Goal: Task Accomplishment & Management: Manage account settings

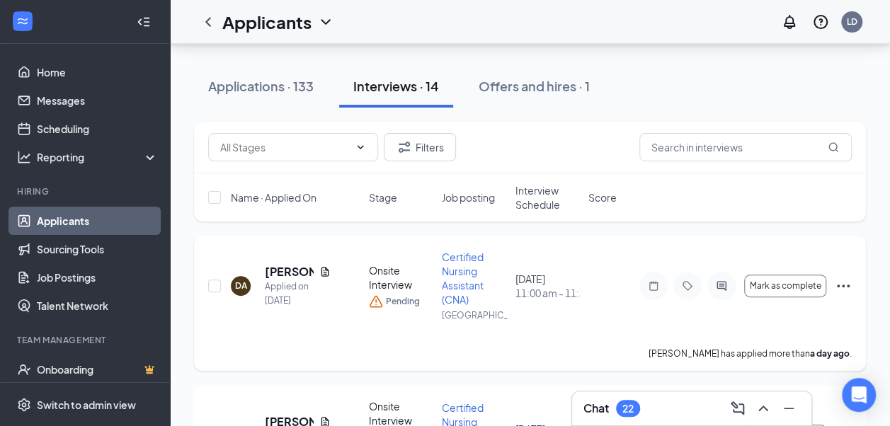
scroll to position [142, 0]
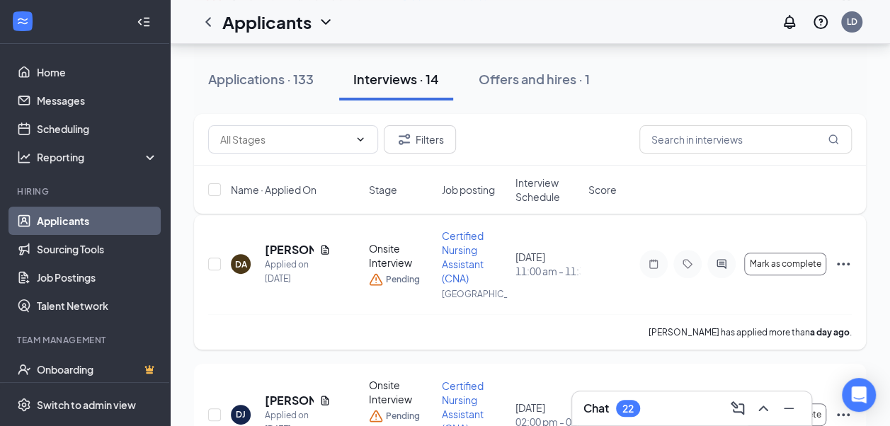
click at [545, 262] on div "[DATE] 11:00 am - 11:30 am" at bounding box center [548, 264] width 64 height 28
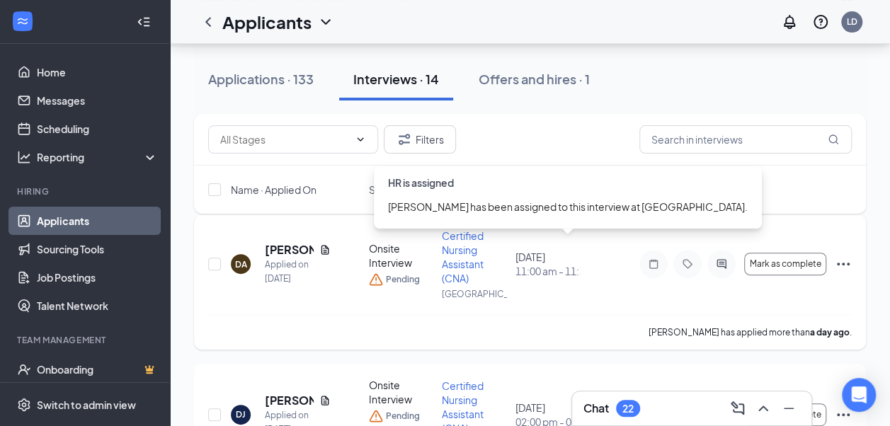
click at [529, 268] on div "[DATE] 11:00 am - 11:30 am" at bounding box center [548, 264] width 64 height 28
click at [457, 317] on div "[PERSON_NAME] has applied more than a day ago ." at bounding box center [530, 331] width 644 height 35
click at [534, 271] on span "11:00 am - 11:30 am" at bounding box center [548, 271] width 64 height 14
click at [537, 268] on div "[DATE] 11:00 am - 11:30 am" at bounding box center [548, 264] width 64 height 28
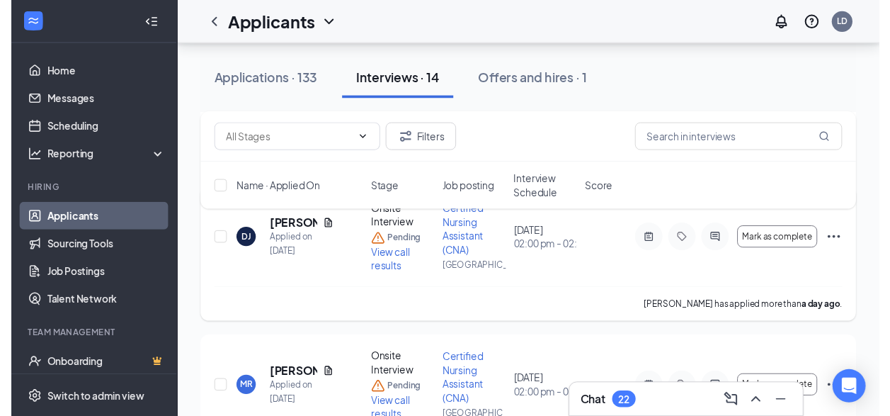
scroll to position [283, 0]
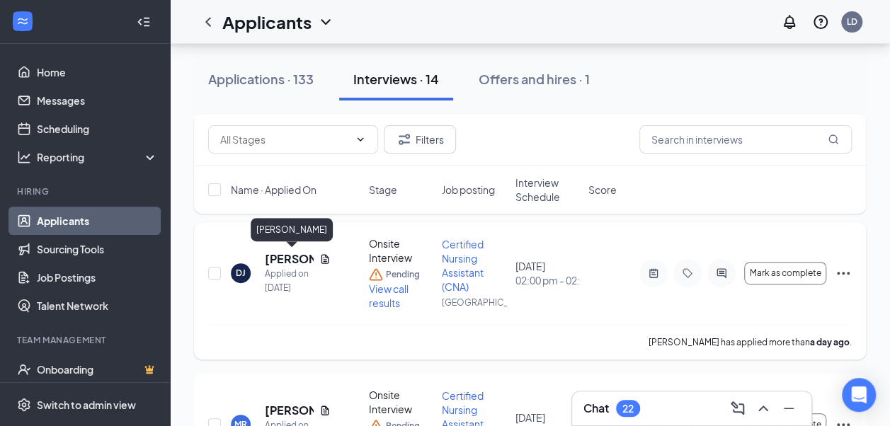
click at [290, 265] on h5 "[PERSON_NAME]" at bounding box center [289, 259] width 49 height 16
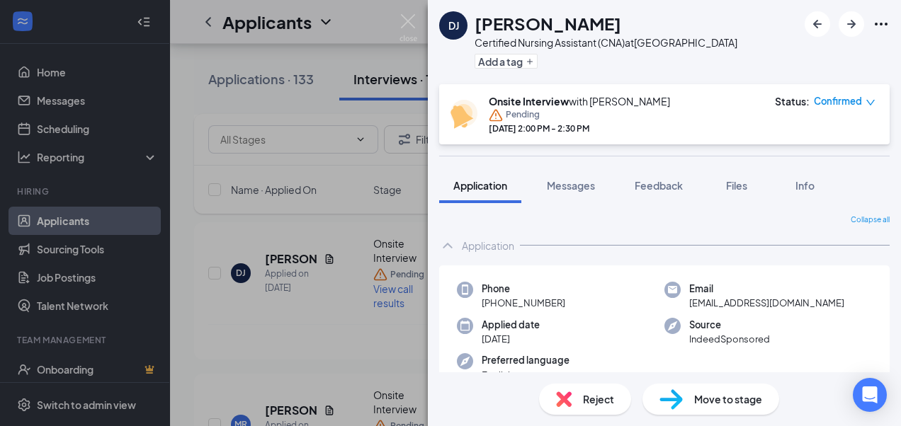
click at [309, 309] on div "DJ [PERSON_NAME] Certified Nursing Assistant (CNA) at [GEOGRAPHIC_DATA] Add a t…" at bounding box center [450, 213] width 901 height 426
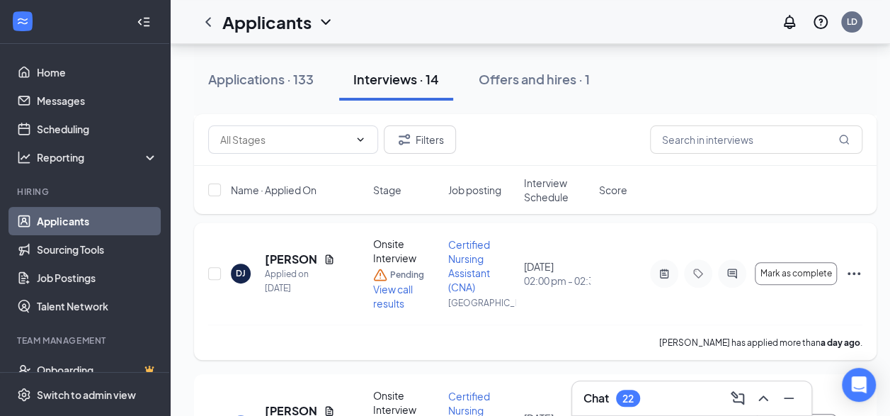
click at [195, 294] on div "DJ [PERSON_NAME] Applied on [DATE] Onsite Interview Pending View call results C…" at bounding box center [535, 290] width 683 height 137
click at [384, 287] on span "View call results" at bounding box center [393, 296] width 40 height 27
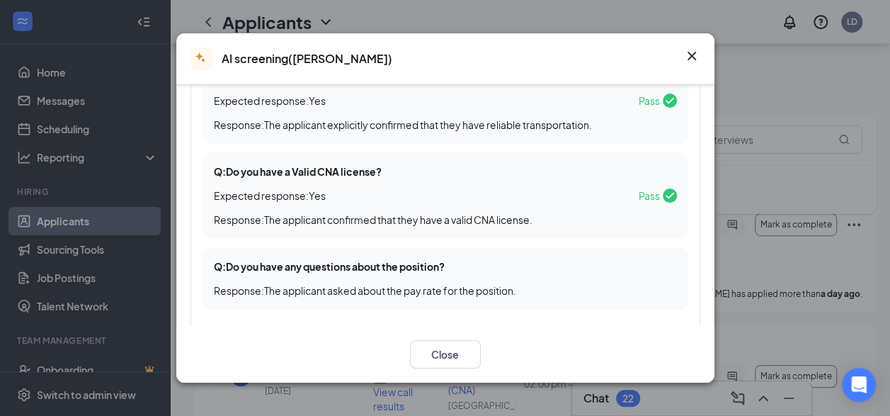
scroll to position [354, 0]
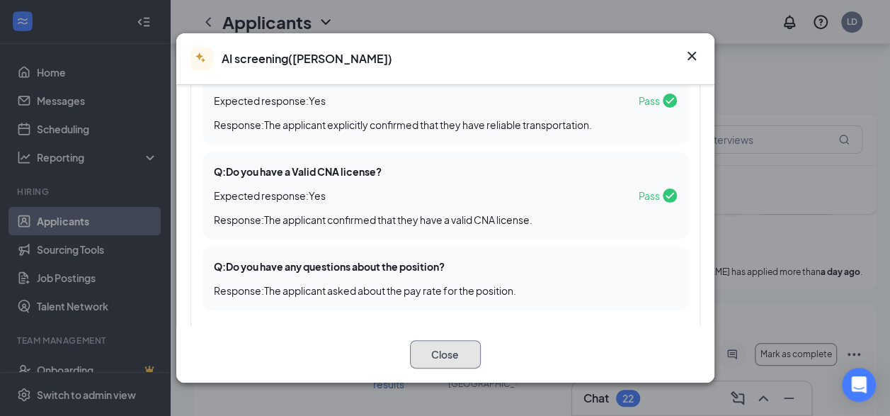
click at [434, 351] on button "Close" at bounding box center [445, 354] width 71 height 28
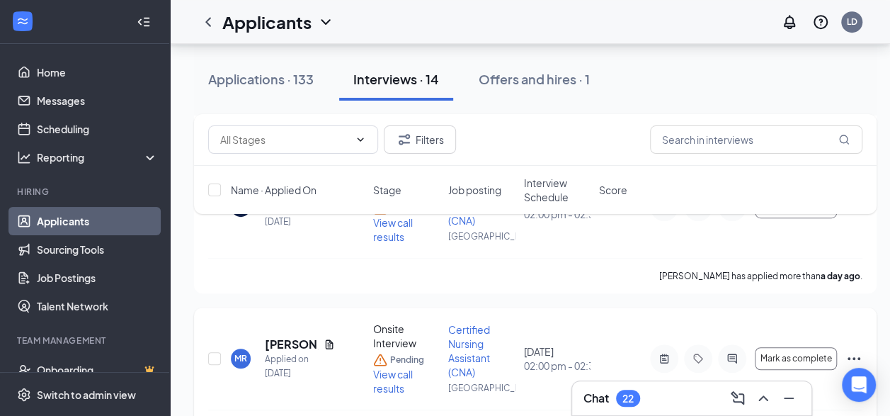
scroll to position [283, 0]
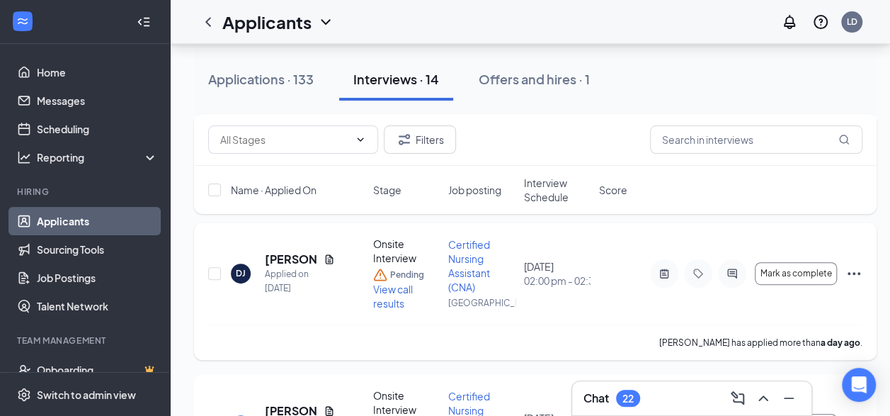
click at [855, 268] on icon "Ellipses" at bounding box center [854, 273] width 17 height 17
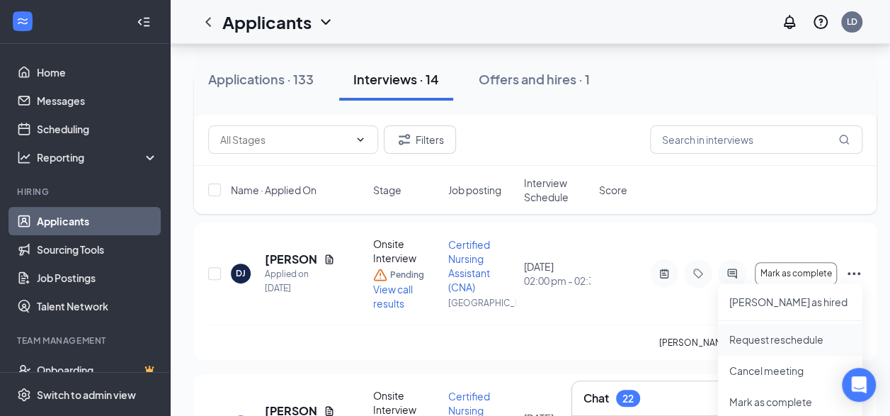
click at [792, 338] on p "Request reschedule" at bounding box center [790, 339] width 122 height 14
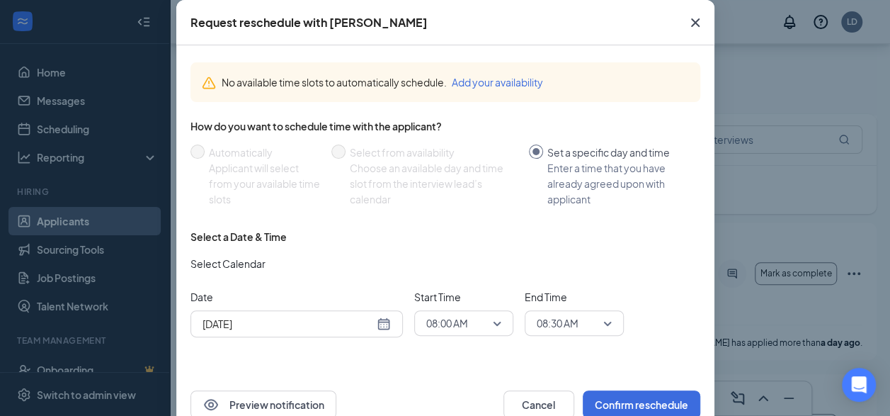
scroll to position [106, 0]
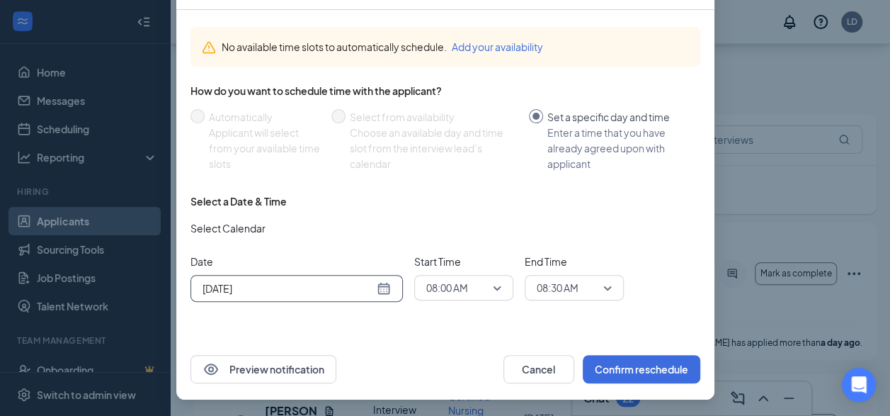
click at [380, 292] on div "[DATE]" at bounding box center [297, 288] width 188 height 16
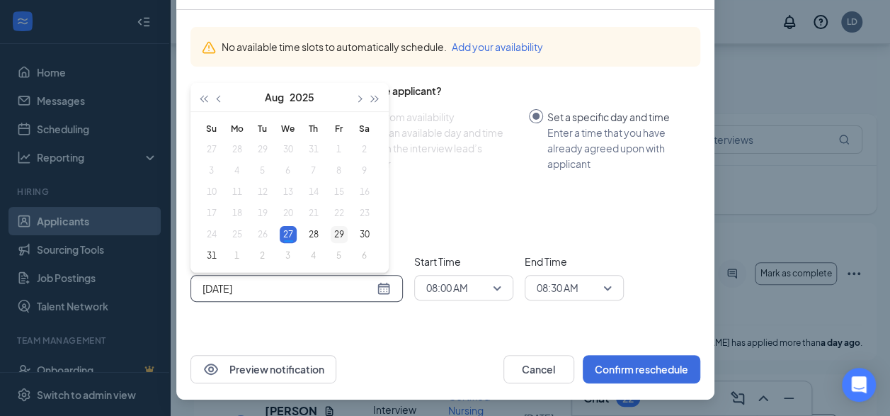
type input "[DATE]"
click at [336, 234] on div "29" at bounding box center [339, 234] width 17 height 17
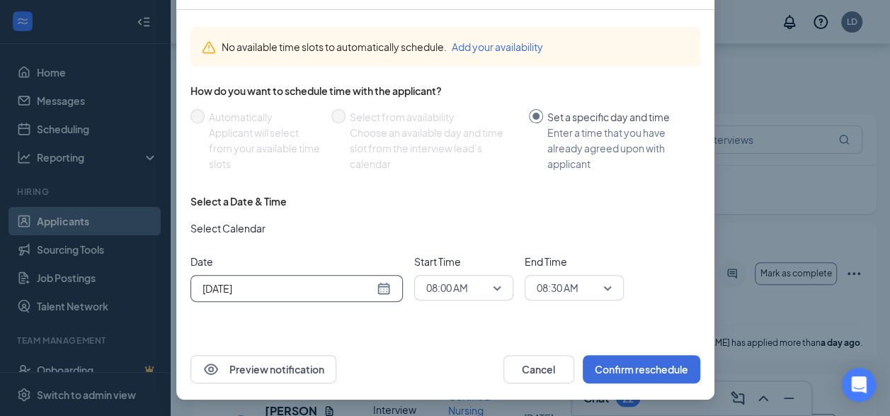
click at [489, 283] on span "08:00 AM" at bounding box center [463, 287] width 75 height 21
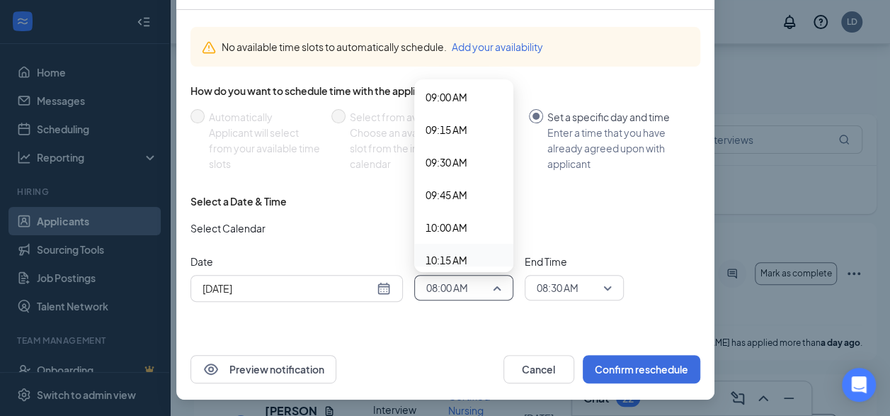
scroll to position [1249, 0]
click at [463, 224] on span "10:30 AM" at bounding box center [464, 222] width 76 height 16
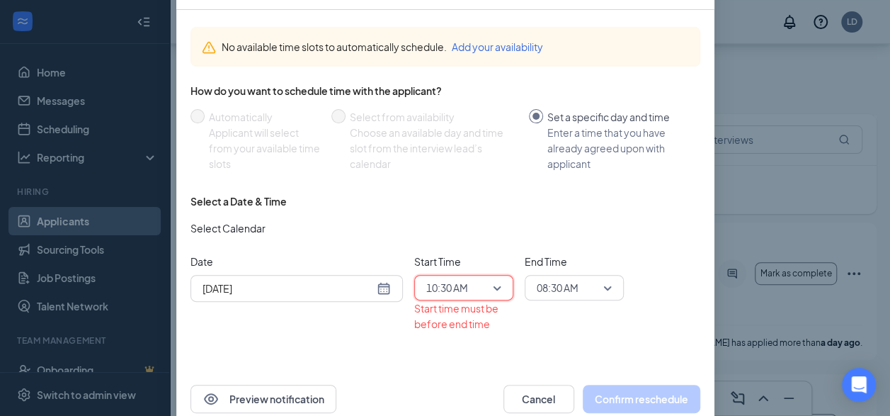
click at [583, 287] on span "08:30 AM" at bounding box center [568, 287] width 62 height 21
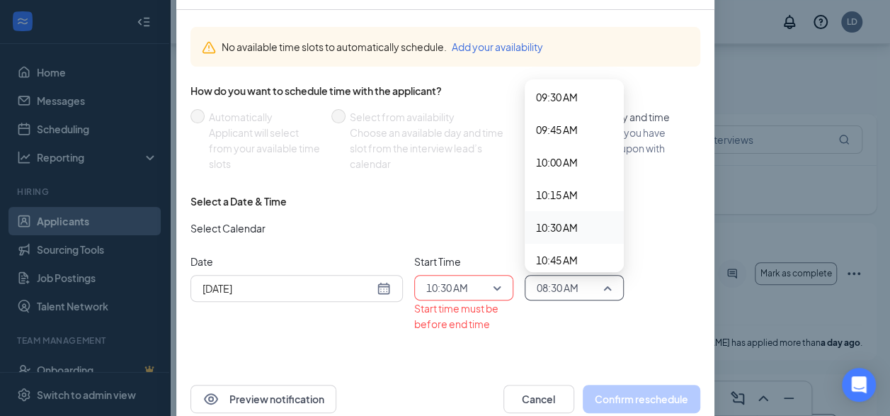
scroll to position [1314, 0]
drag, startPoint x: 568, startPoint y: 215, endPoint x: 627, endPoint y: 234, distance: 61.6
click at [568, 215] on span "11:00 AM" at bounding box center [557, 222] width 42 height 16
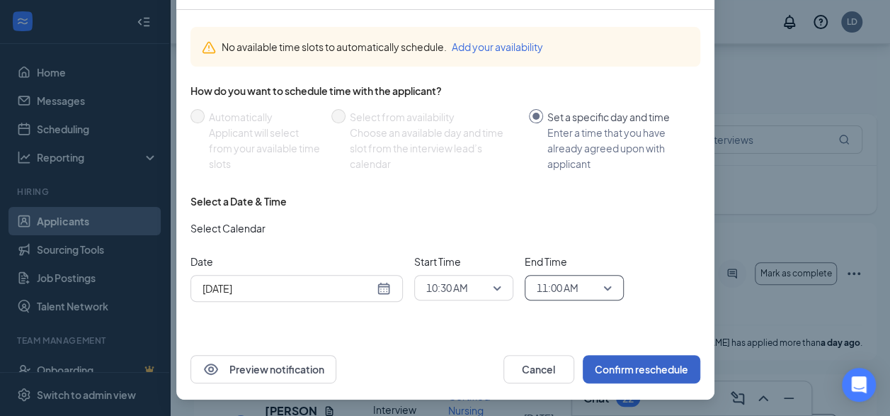
click at [634, 361] on button "Confirm reschedule" at bounding box center [642, 369] width 118 height 28
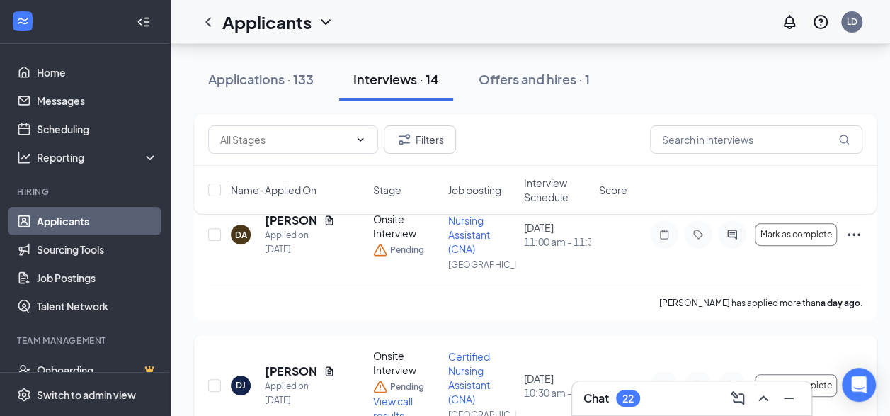
scroll to position [142, 0]
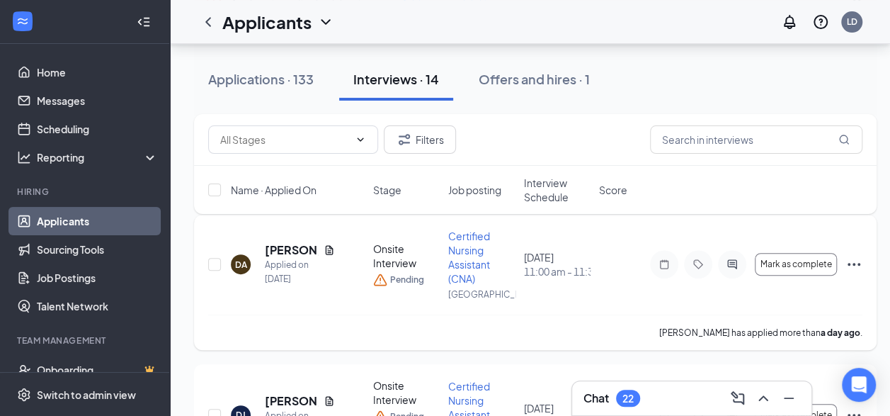
click at [856, 263] on icon "Ellipses" at bounding box center [854, 264] width 17 height 17
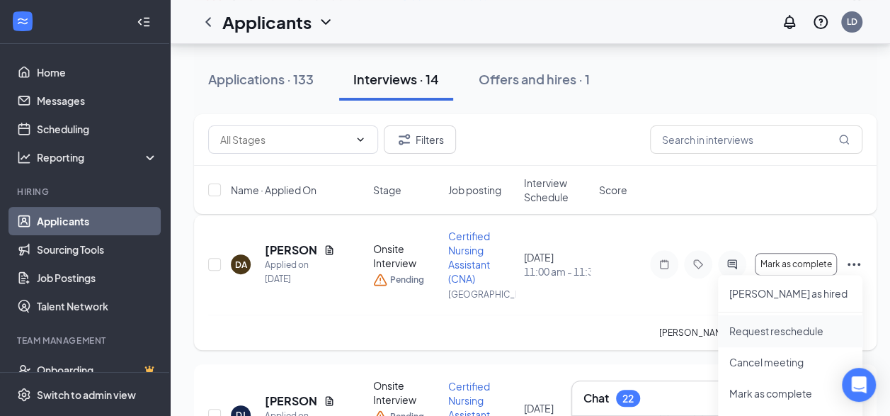
click at [787, 331] on p "Request reschedule" at bounding box center [790, 331] width 122 height 14
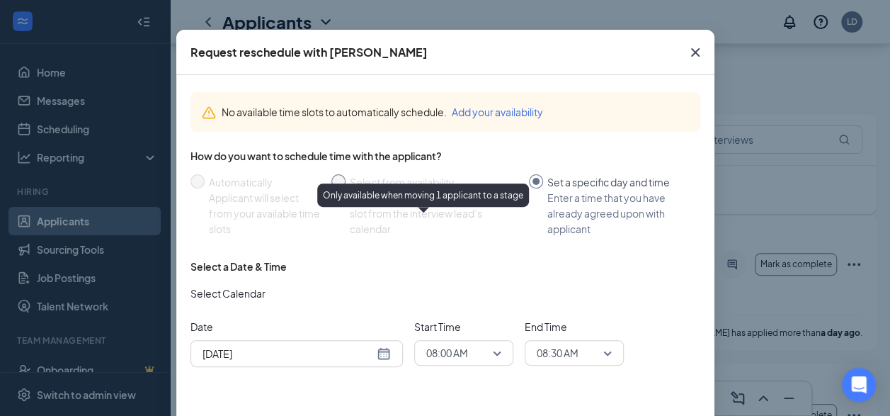
scroll to position [71, 0]
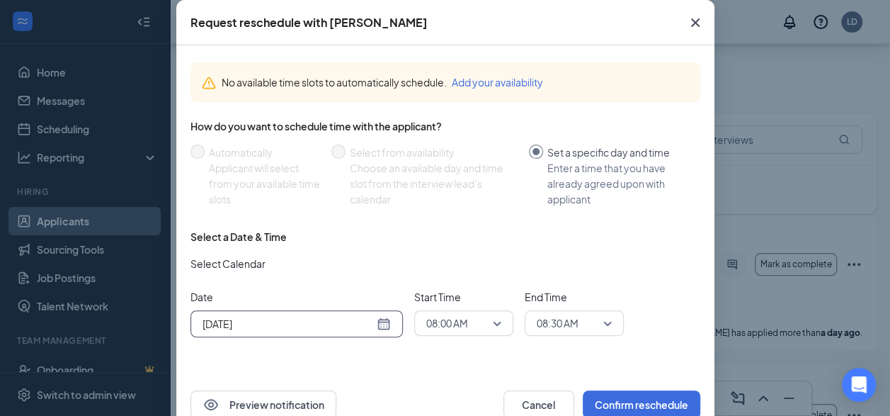
click at [365, 326] on input "[DATE]" at bounding box center [288, 324] width 171 height 16
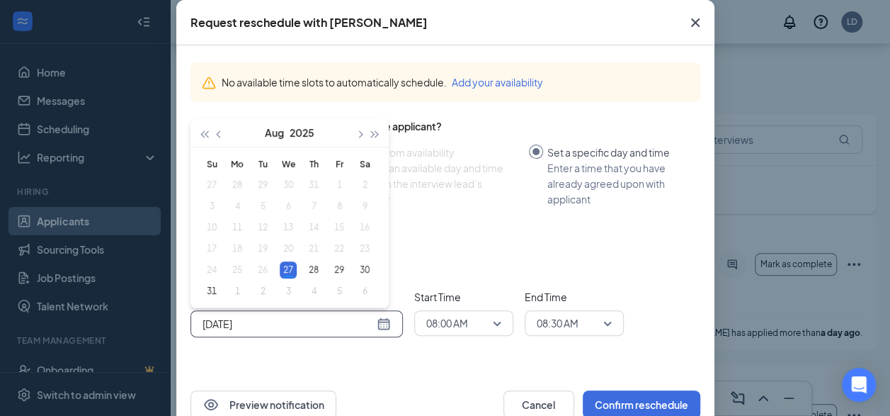
click at [377, 324] on div "[DATE]" at bounding box center [297, 324] width 188 height 16
type input "[DATE]"
click at [336, 271] on div "29" at bounding box center [339, 269] width 17 height 17
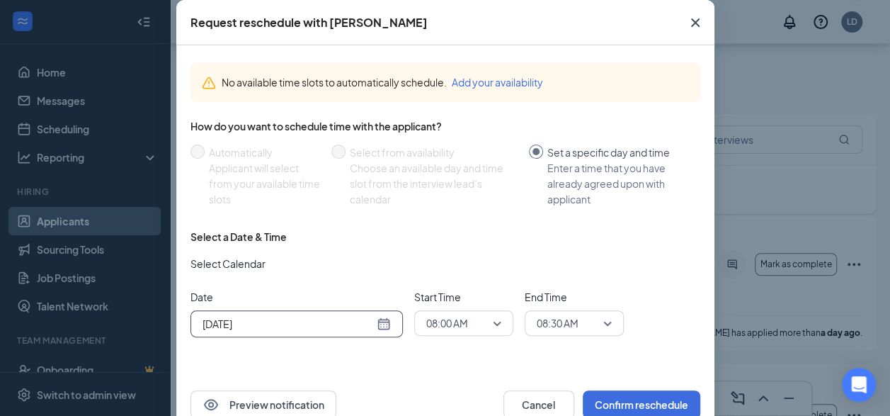
click at [475, 327] on span "08:00 AM" at bounding box center [457, 322] width 62 height 21
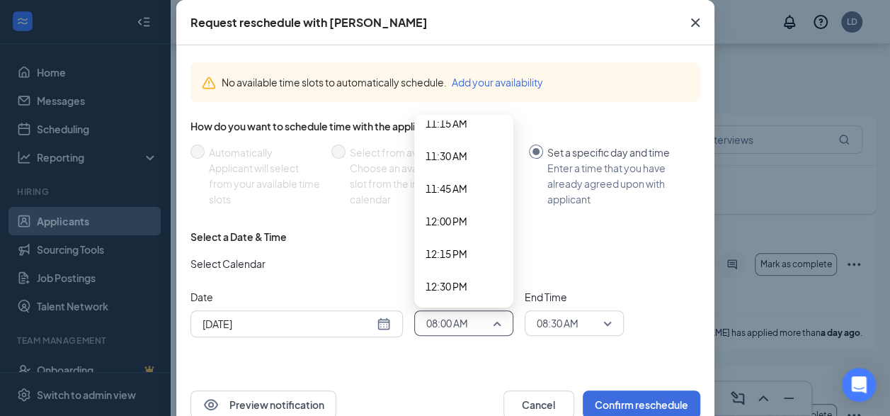
scroll to position [1462, 0]
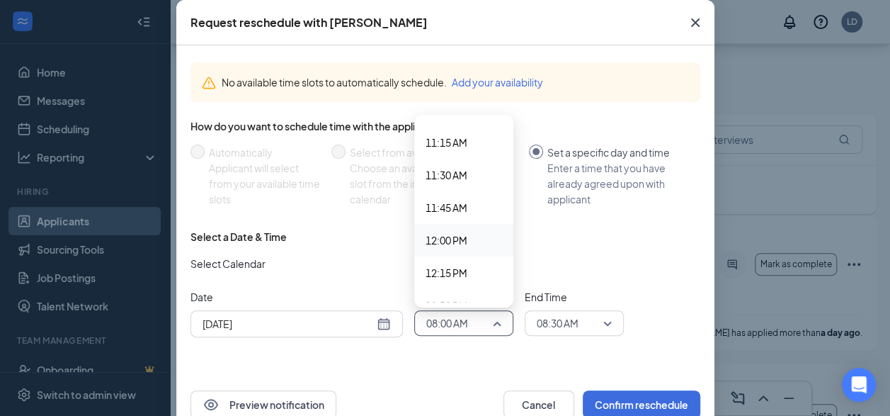
click at [454, 234] on span "12:00 PM" at bounding box center [447, 240] width 42 height 16
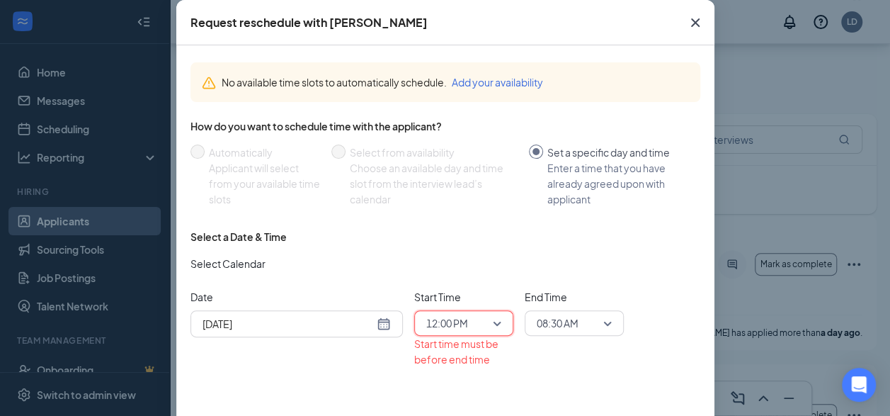
click at [592, 316] on span "08:30 AM" at bounding box center [568, 322] width 62 height 21
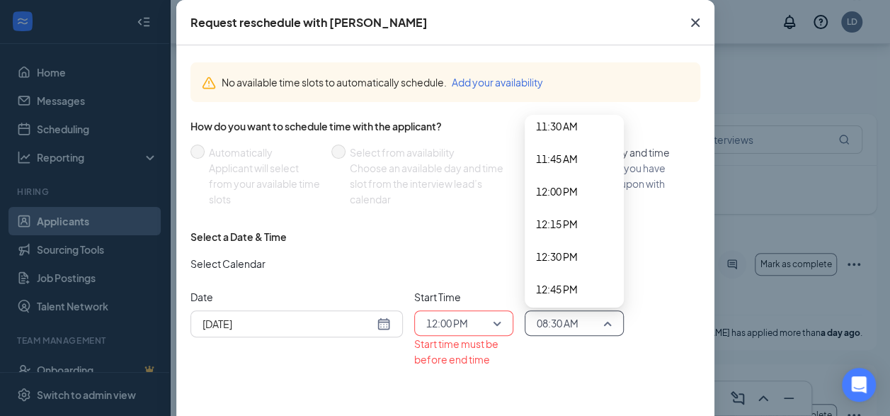
scroll to position [1527, 0]
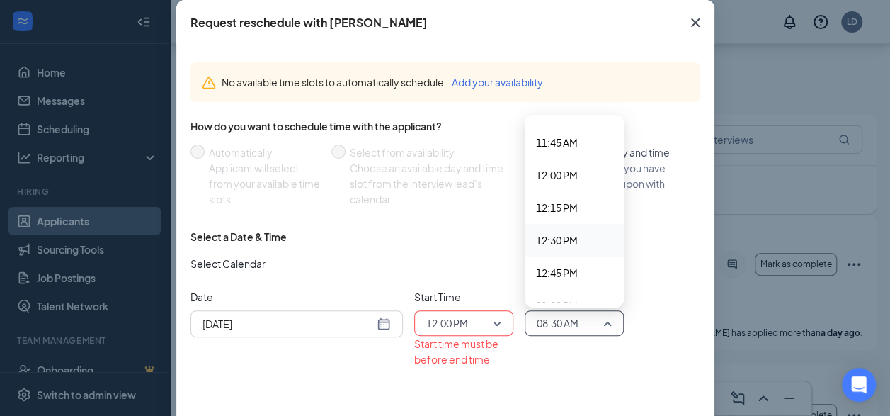
click at [561, 234] on span "12:30 PM" at bounding box center [557, 240] width 42 height 16
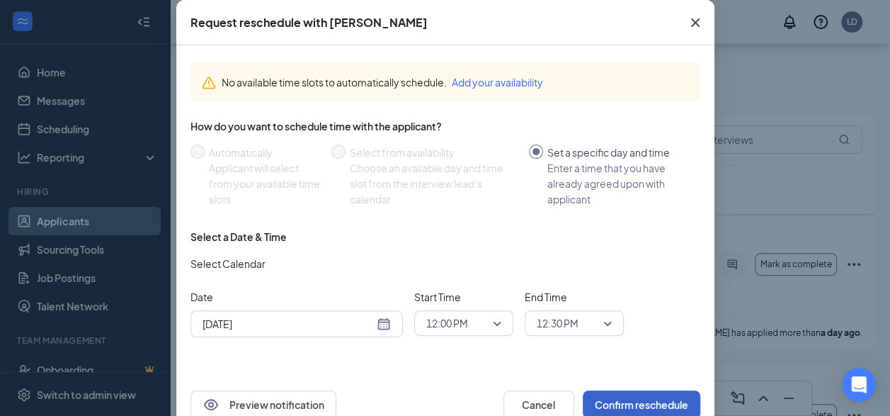
click at [616, 402] on button "Confirm reschedule" at bounding box center [642, 404] width 118 height 28
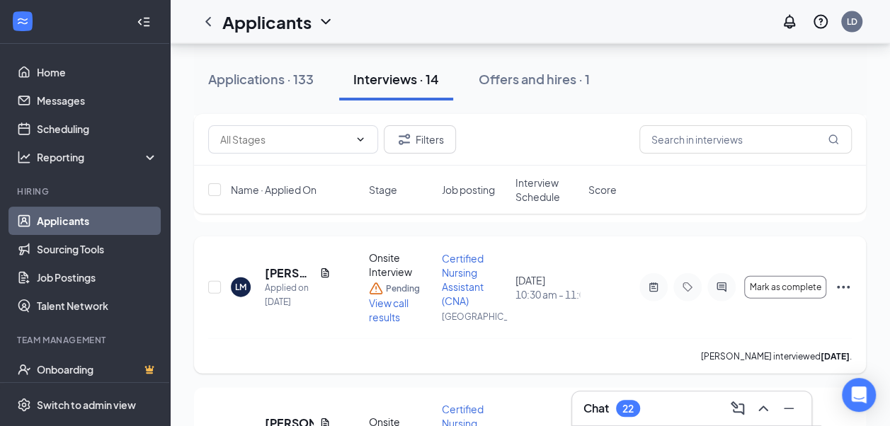
scroll to position [1487, 0]
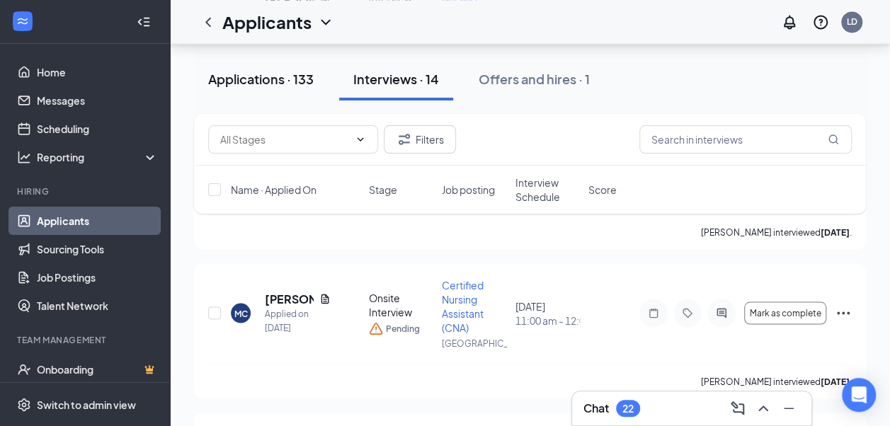
click at [241, 84] on div "Applications · 133" at bounding box center [261, 79] width 106 height 18
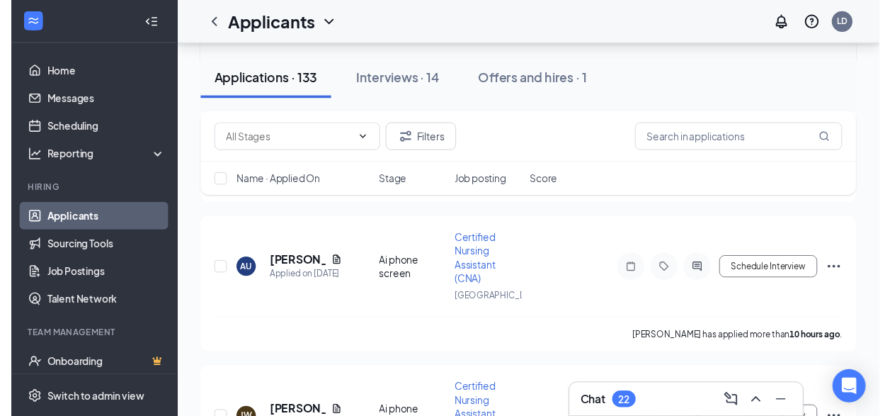
scroll to position [429, 0]
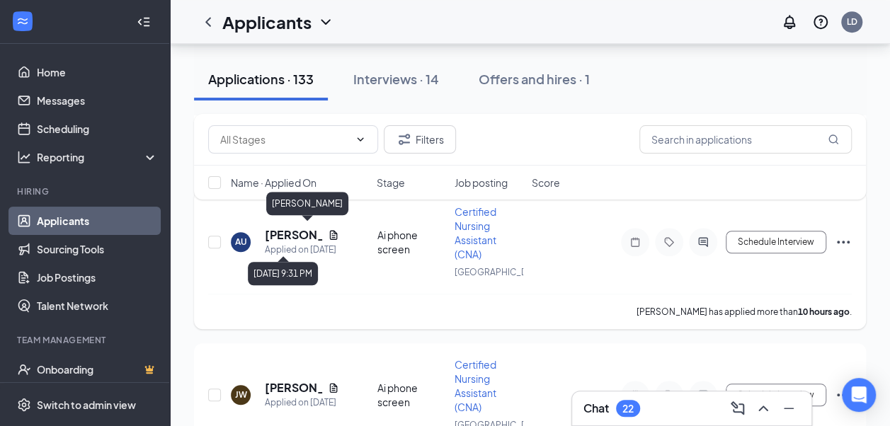
click at [286, 238] on h5 "[PERSON_NAME]" at bounding box center [293, 235] width 57 height 16
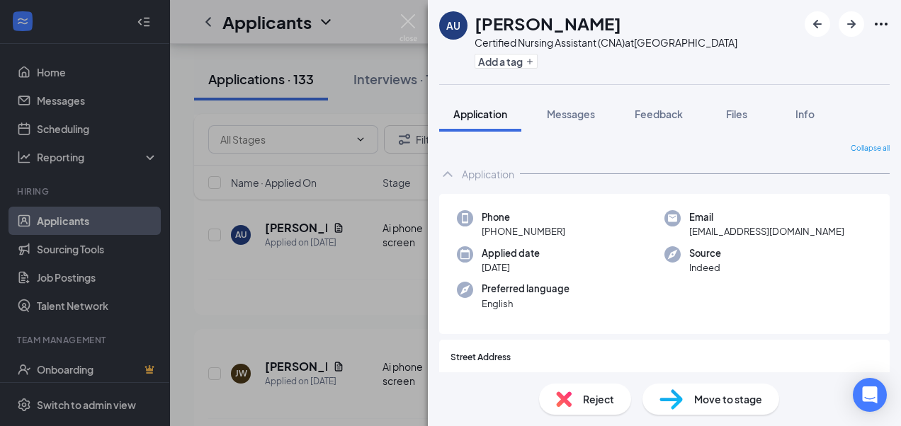
click at [277, 258] on div "AU Angel Ureh Certified Nursing Assistant (CNA) at [GEOGRAPHIC_DATA] Add a tag …" at bounding box center [450, 213] width 901 height 426
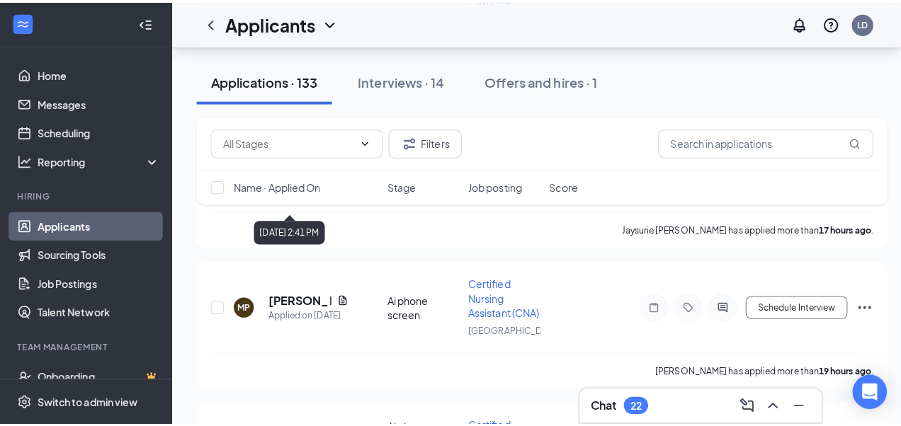
scroll to position [854, 0]
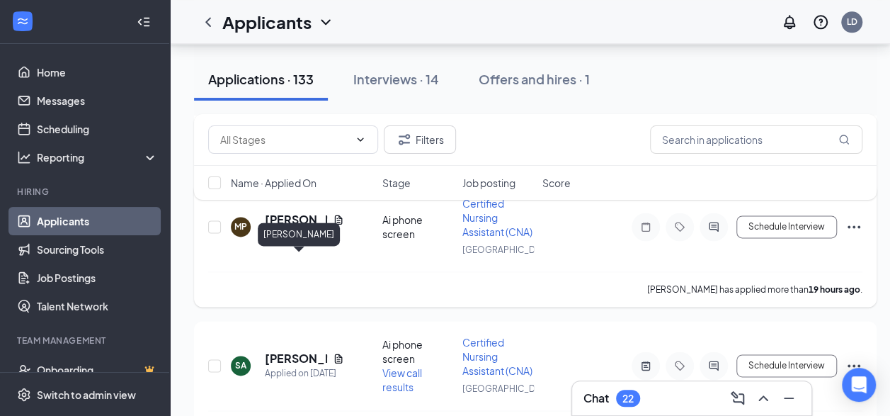
click at [290, 252] on div "MP [PERSON_NAME] Applied on [DATE] Ai phone screen Certified Nursing Assistant …" at bounding box center [535, 233] width 654 height 75
click at [299, 227] on h5 "[PERSON_NAME]" at bounding box center [296, 220] width 62 height 16
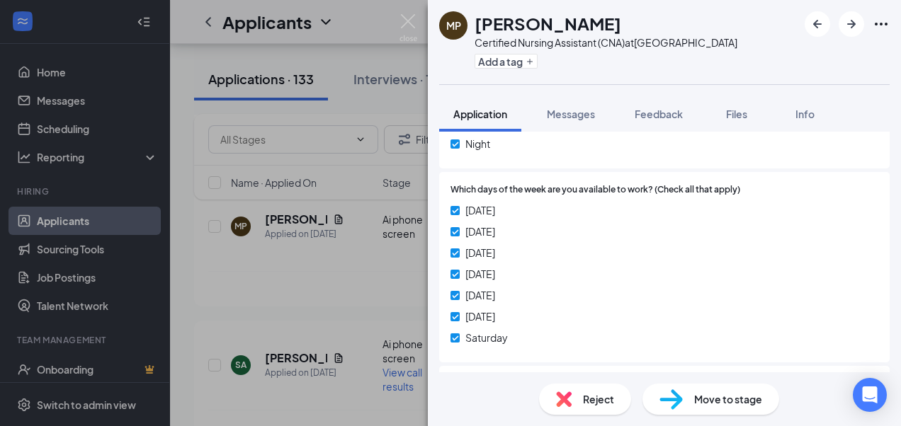
scroll to position [708, 0]
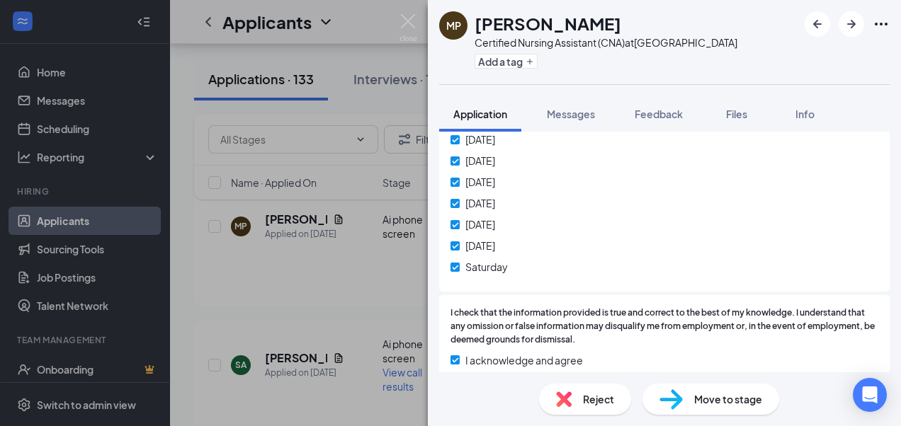
click at [317, 323] on div "MP [PERSON_NAME] Certified Nursing Assistant (CNA) at [GEOGRAPHIC_DATA] Add a t…" at bounding box center [450, 213] width 901 height 426
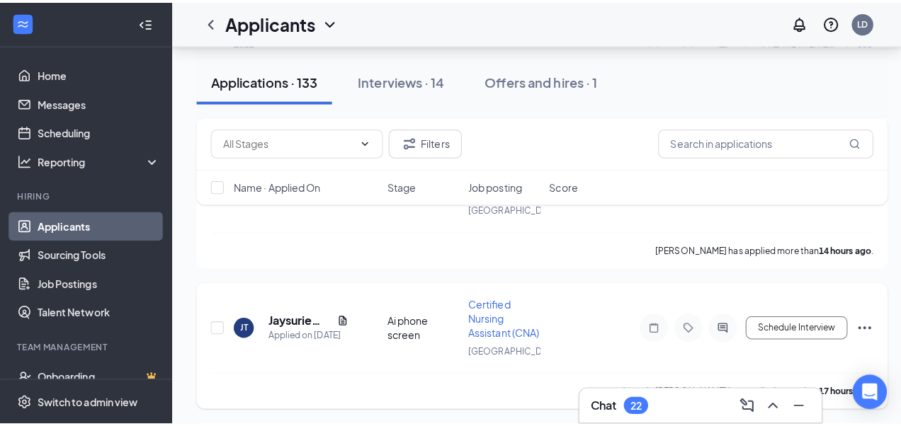
scroll to position [642, 0]
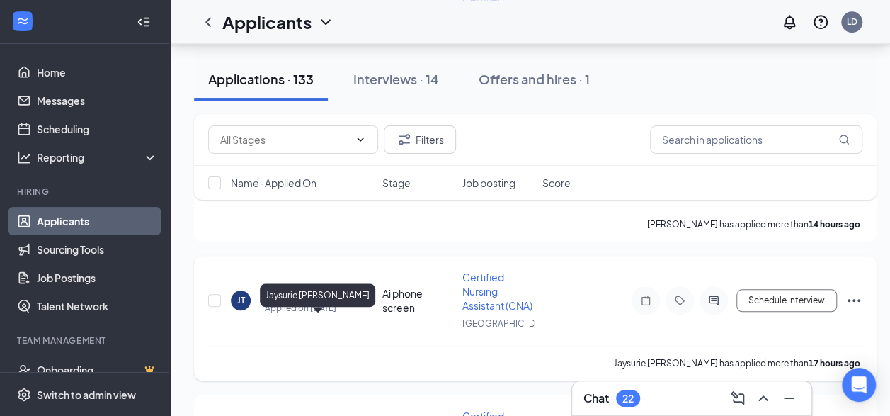
click at [291, 301] on h5 "Jaysurie [PERSON_NAME]" at bounding box center [296, 293] width 62 height 16
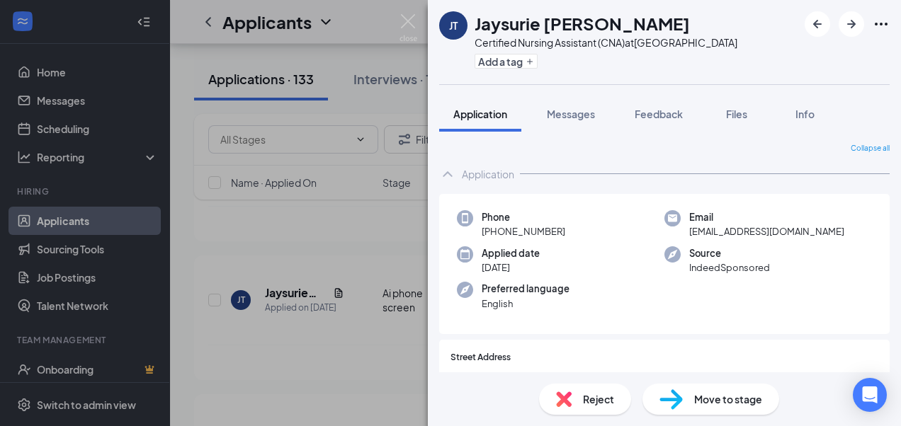
click at [343, 255] on div "[PERSON_NAME] [PERSON_NAME] Certified Nursing Assistant (CNA) at [GEOGRAPHIC_DA…" at bounding box center [450, 213] width 901 height 426
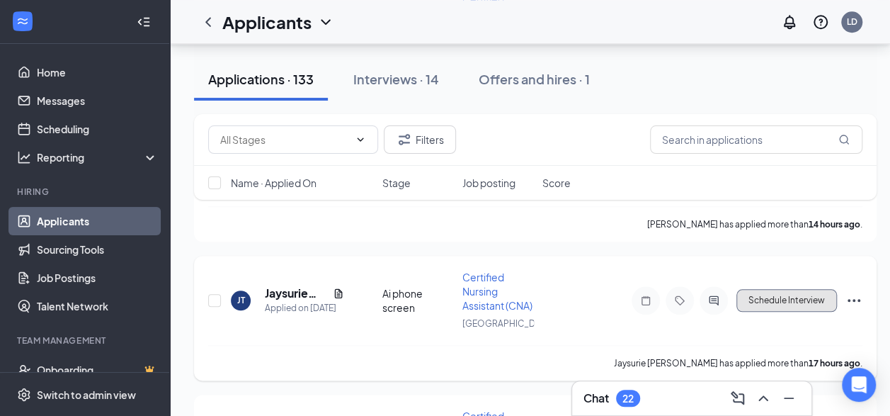
click at [803, 312] on button "Schedule Interview" at bounding box center [786, 300] width 101 height 23
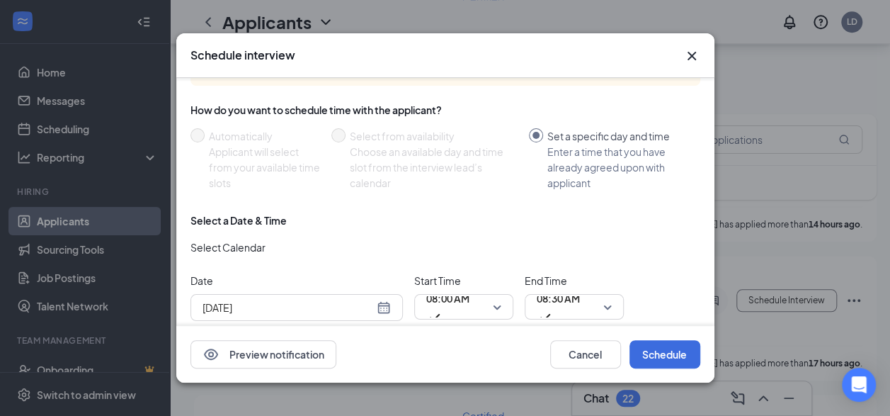
scroll to position [71, 0]
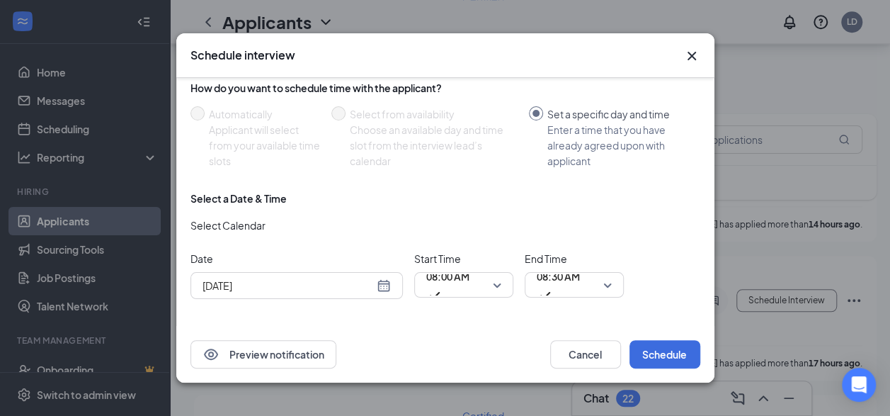
click at [382, 285] on div "[DATE]" at bounding box center [297, 286] width 188 height 16
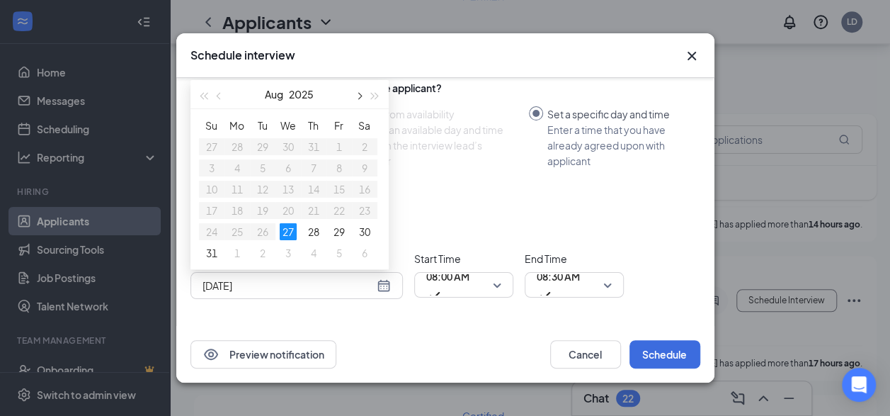
click at [357, 93] on span "button" at bounding box center [358, 96] width 7 height 7
type input "[DATE]"
click at [257, 139] on div "2" at bounding box center [262, 146] width 17 height 17
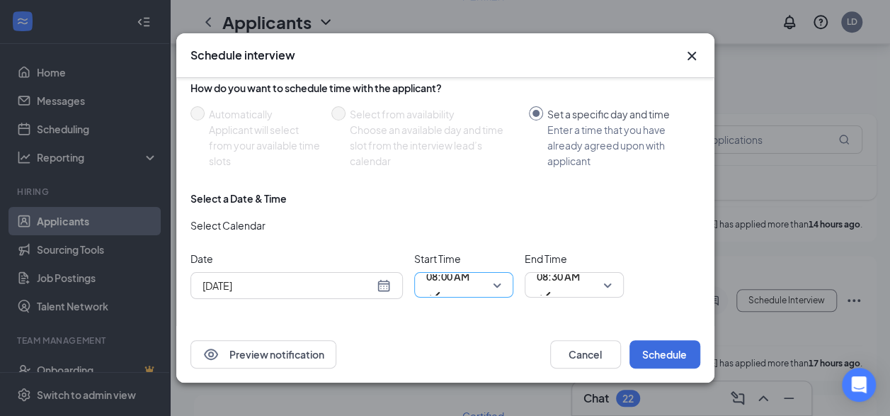
click at [500, 280] on span "08:00 AM" at bounding box center [463, 284] width 75 height 21
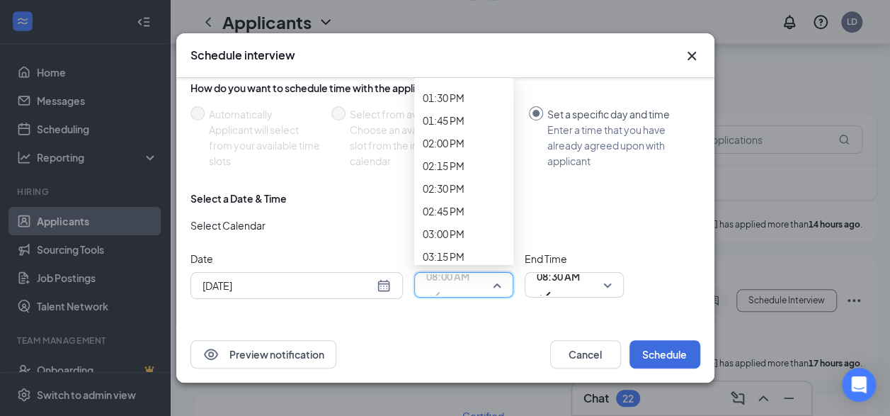
scroll to position [1263, 0]
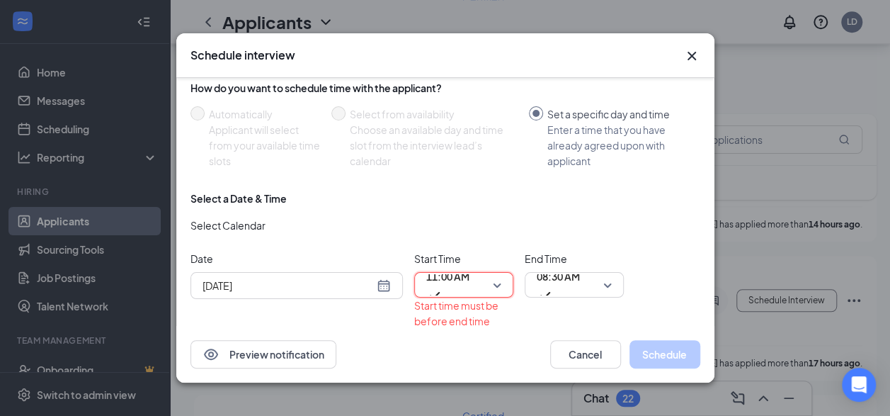
click at [506, 252] on span "Start Time" at bounding box center [463, 259] width 99 height 16
click at [503, 283] on div "11:00 AM" at bounding box center [463, 284] width 99 height 25
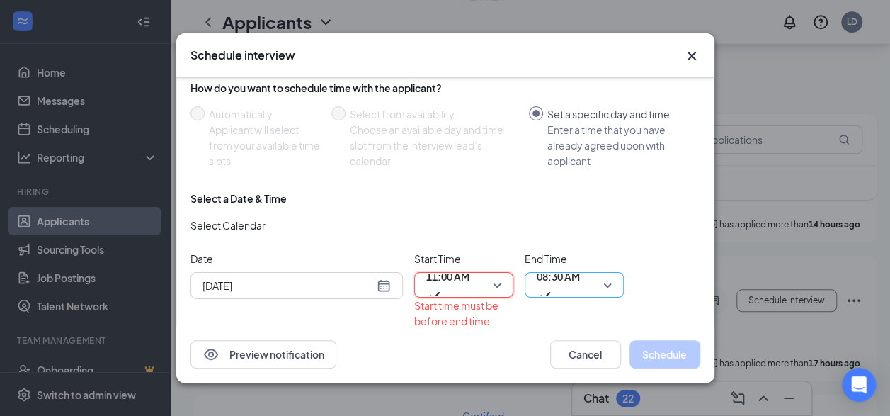
click at [609, 282] on span "08:30 AM" at bounding box center [574, 284] width 75 height 21
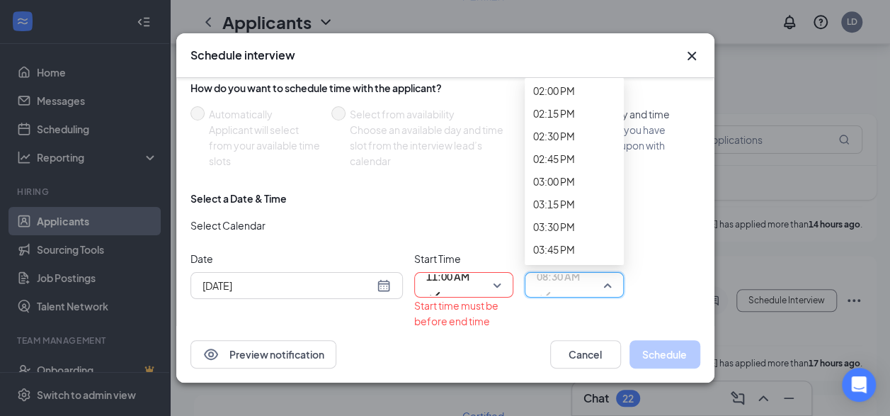
scroll to position [1328, 0]
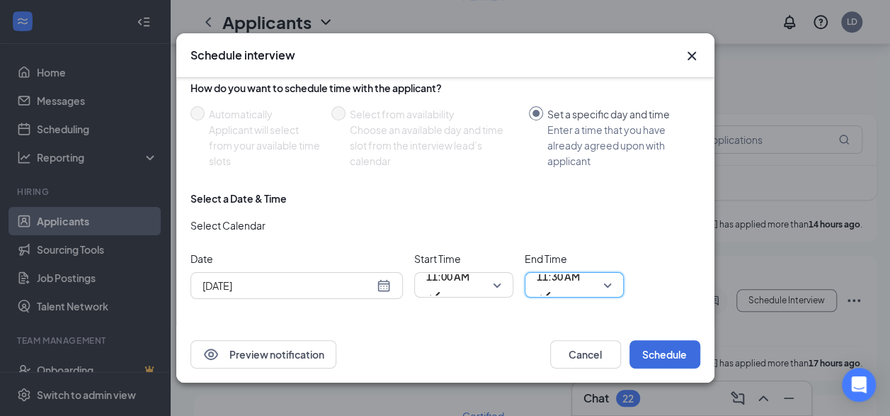
click at [615, 251] on span "End Time" at bounding box center [574, 259] width 99 height 16
click at [651, 353] on button "Schedule" at bounding box center [665, 354] width 71 height 28
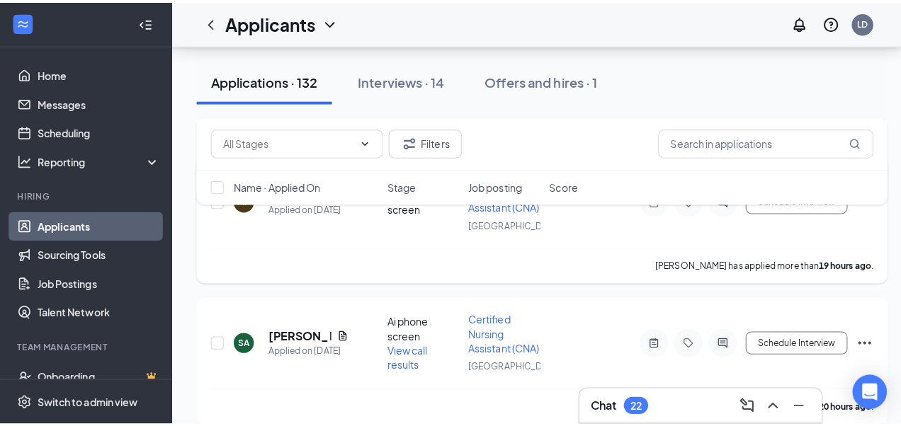
scroll to position [712, 0]
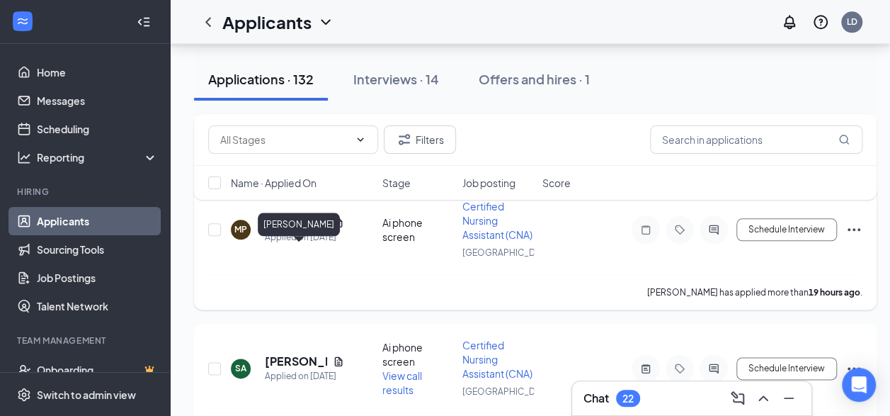
click at [289, 230] on h5 "[PERSON_NAME]" at bounding box center [296, 223] width 62 height 16
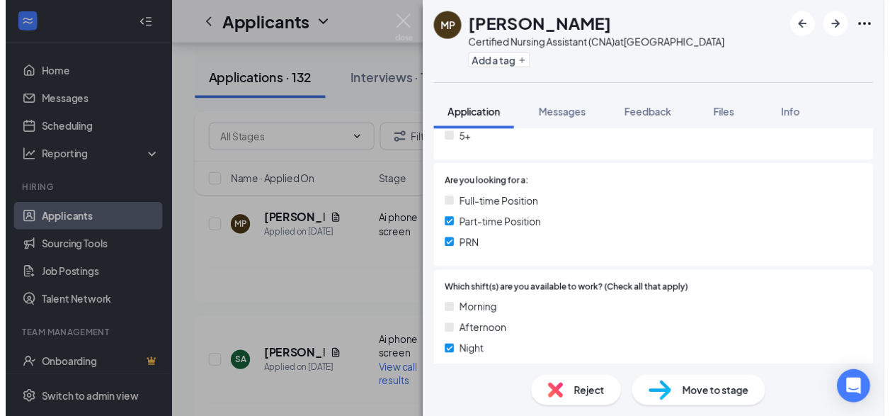
scroll to position [212, 0]
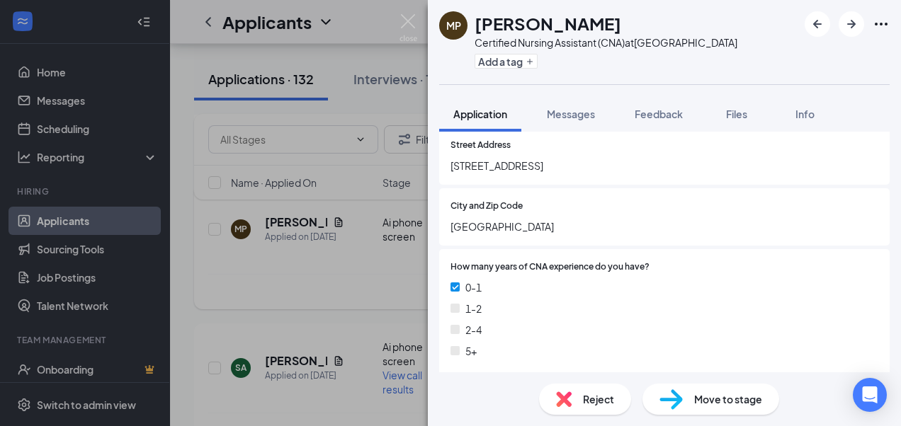
click at [280, 301] on div "MP [PERSON_NAME] Certified Nursing Assistant (CNA) at [GEOGRAPHIC_DATA] Add a t…" at bounding box center [450, 213] width 901 height 426
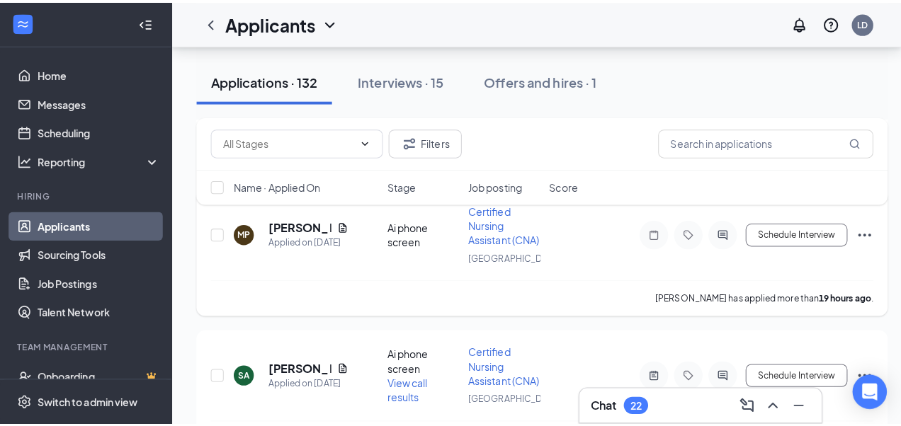
scroll to position [854, 0]
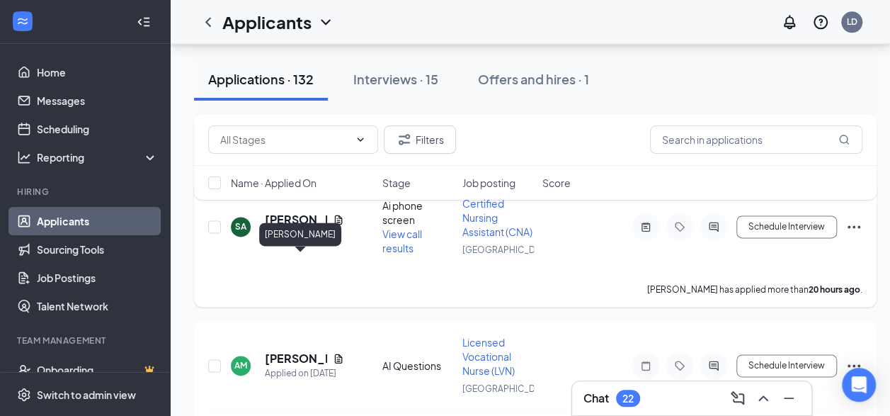
click at [283, 227] on h5 "[PERSON_NAME]" at bounding box center [296, 220] width 62 height 16
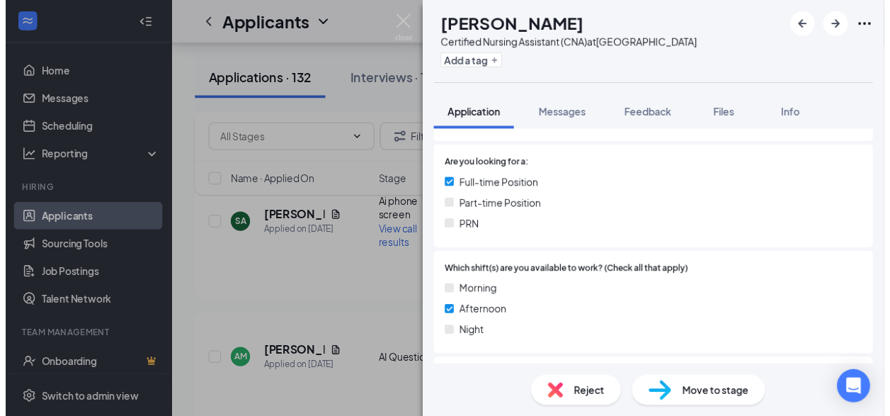
scroll to position [425, 0]
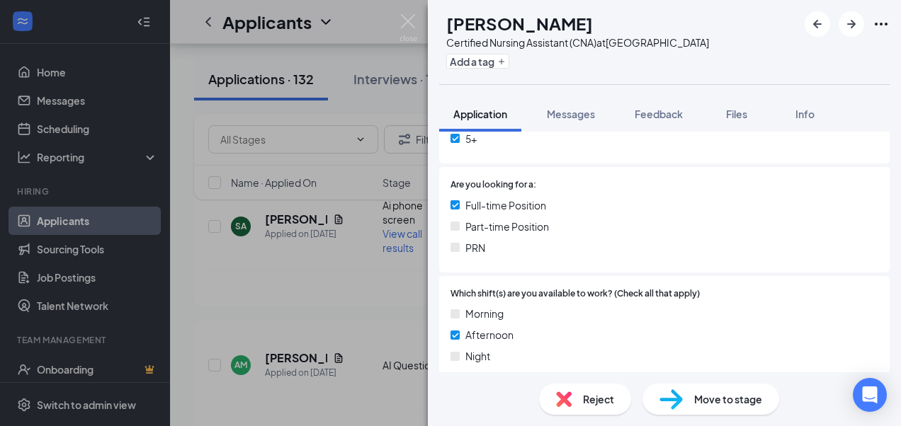
click at [210, 318] on div "SA [PERSON_NAME] Certified Nursing Assistant (CNA) at [GEOGRAPHIC_DATA] Add a t…" at bounding box center [450, 213] width 901 height 426
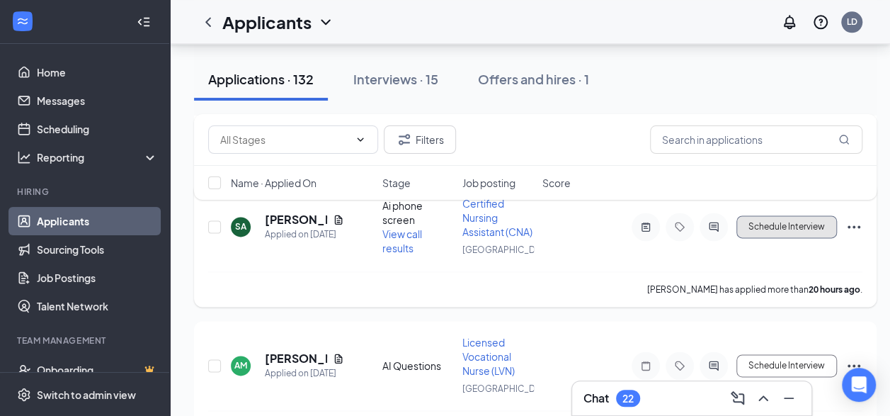
click at [797, 238] on button "Schedule Interview" at bounding box center [786, 226] width 101 height 23
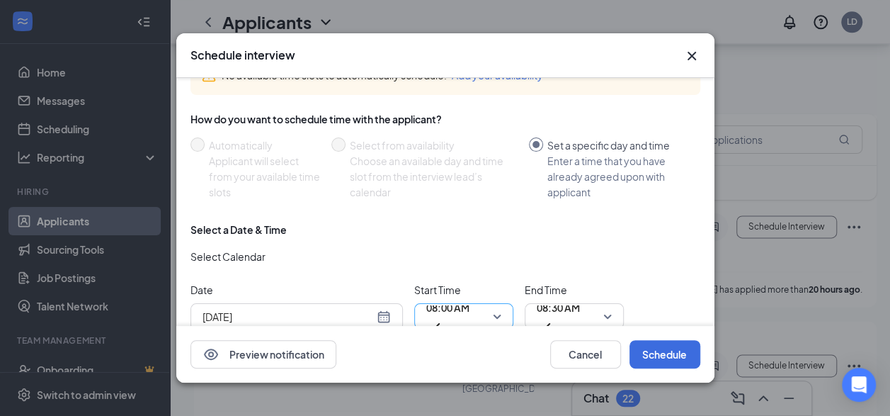
scroll to position [71, 0]
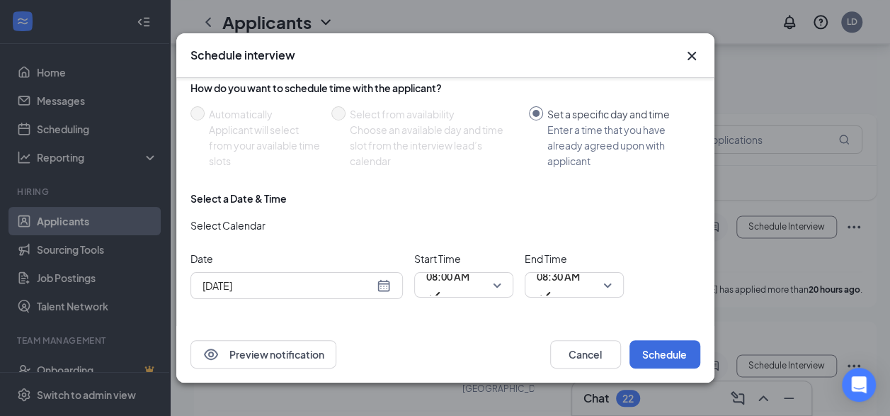
click at [378, 278] on div "[DATE]" at bounding box center [297, 286] width 188 height 16
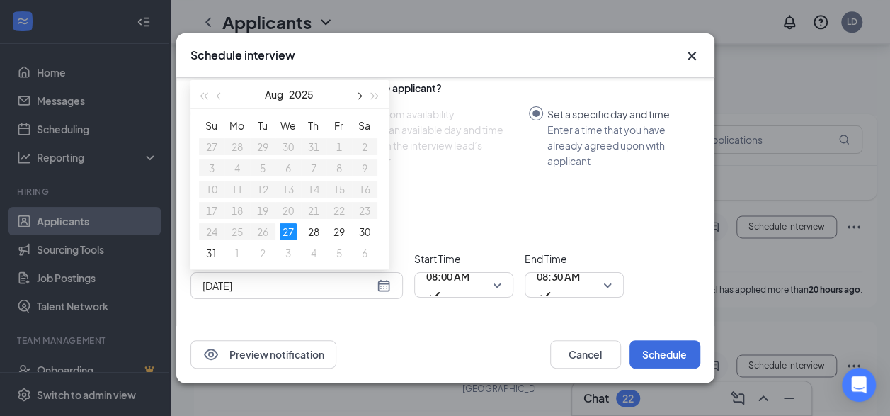
click at [358, 93] on span "button" at bounding box center [358, 96] width 7 height 7
type input "[DATE]"
click at [261, 139] on div "2" at bounding box center [262, 146] width 17 height 17
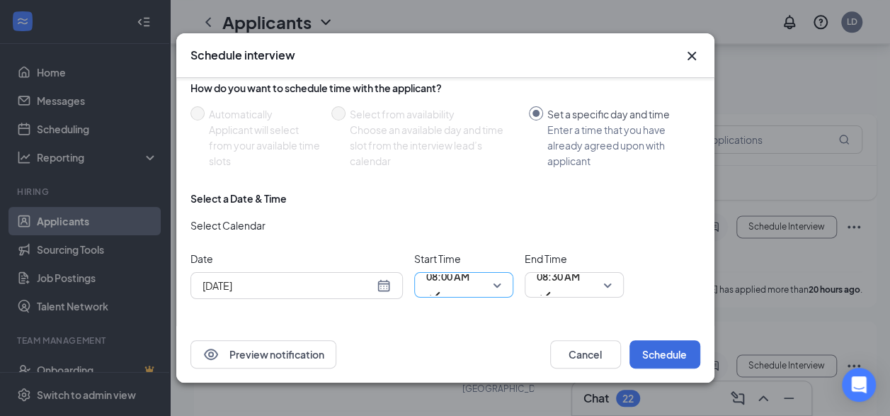
click at [494, 283] on span "08:00 AM" at bounding box center [463, 284] width 75 height 21
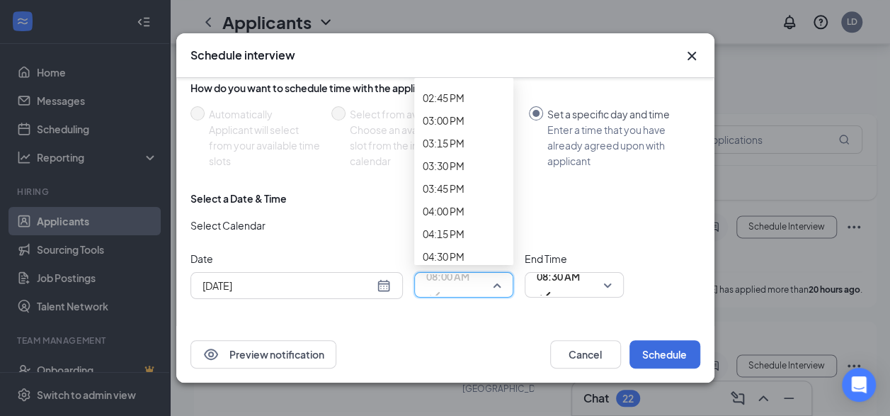
scroll to position [1377, 0]
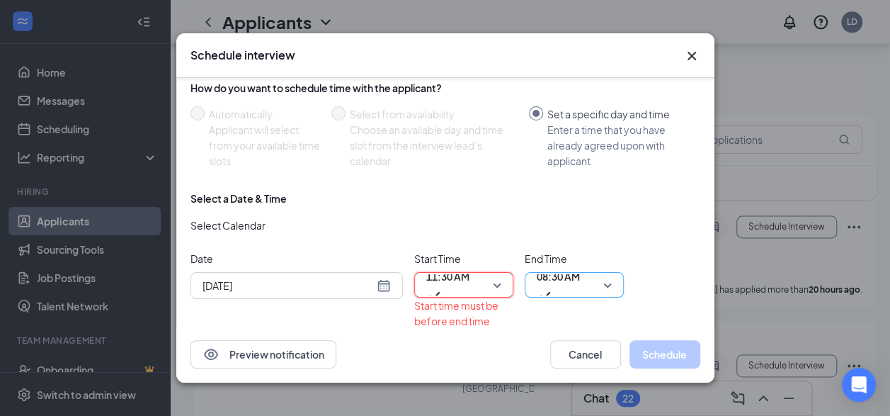
click at [616, 278] on div "08:30 AM" at bounding box center [574, 284] width 99 height 25
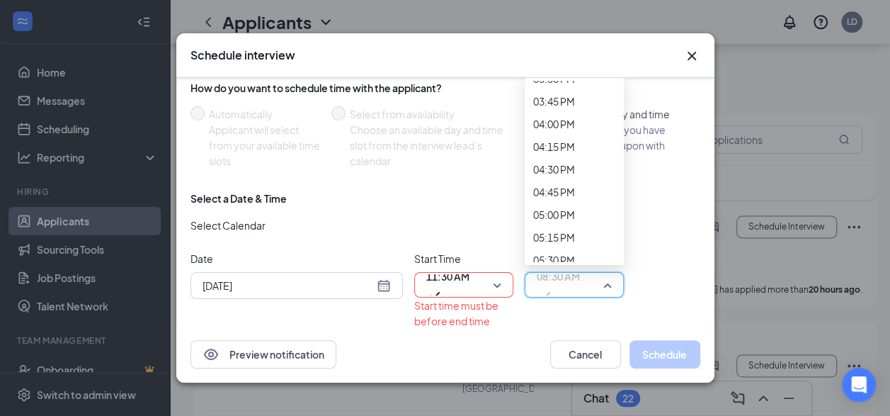
scroll to position [1456, 0]
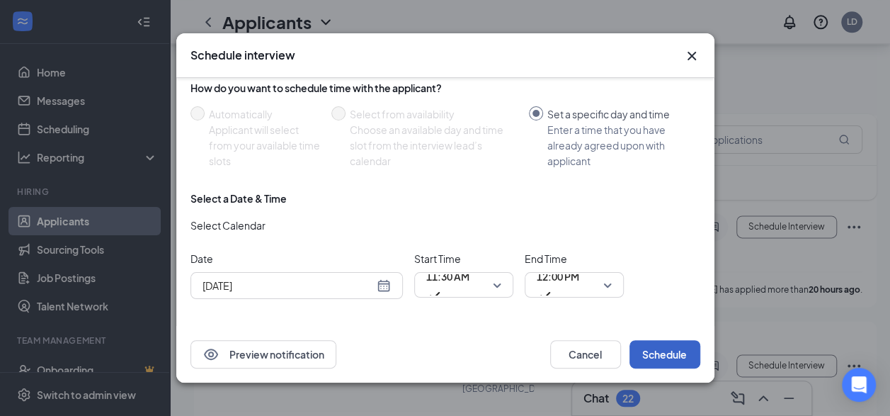
click at [657, 356] on button "Schedule" at bounding box center [665, 354] width 71 height 28
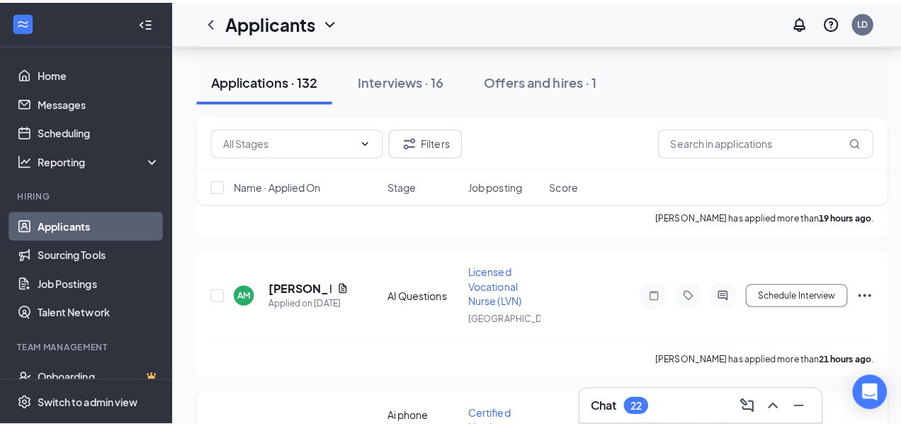
scroll to position [783, 0]
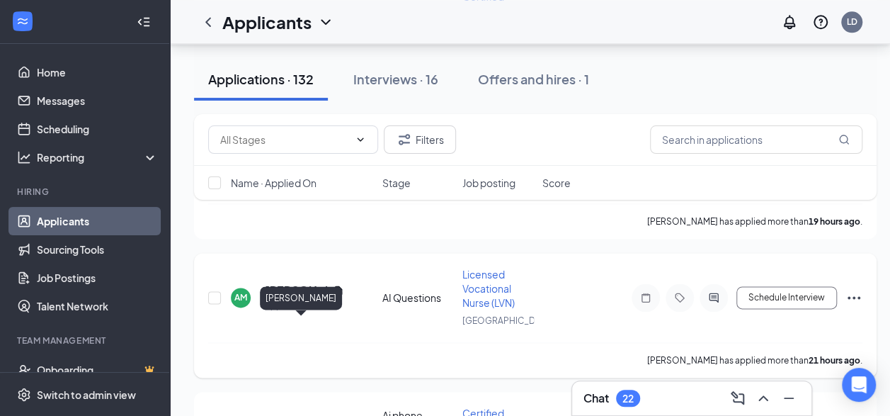
click at [285, 298] on h5 "[PERSON_NAME]" at bounding box center [296, 291] width 62 height 16
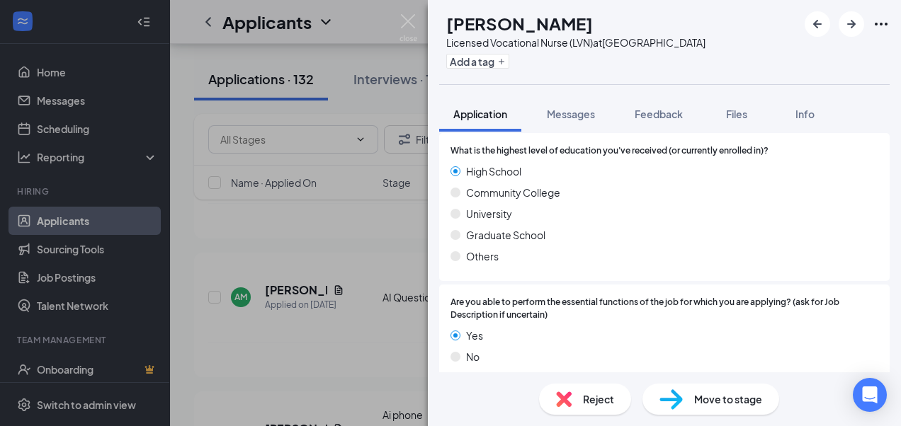
scroll to position [637, 0]
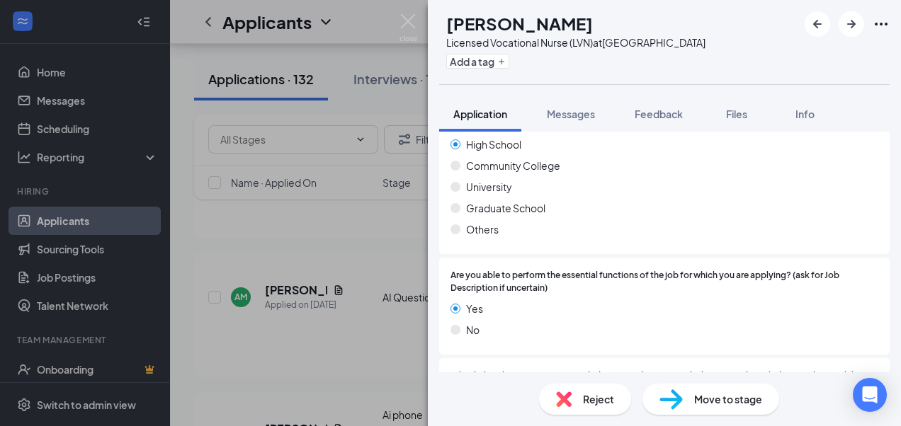
click at [358, 266] on div "AM [PERSON_NAME] Licensed Vocational Nurse (LVN) at [GEOGRAPHIC_DATA] Add a tag…" at bounding box center [450, 213] width 901 height 426
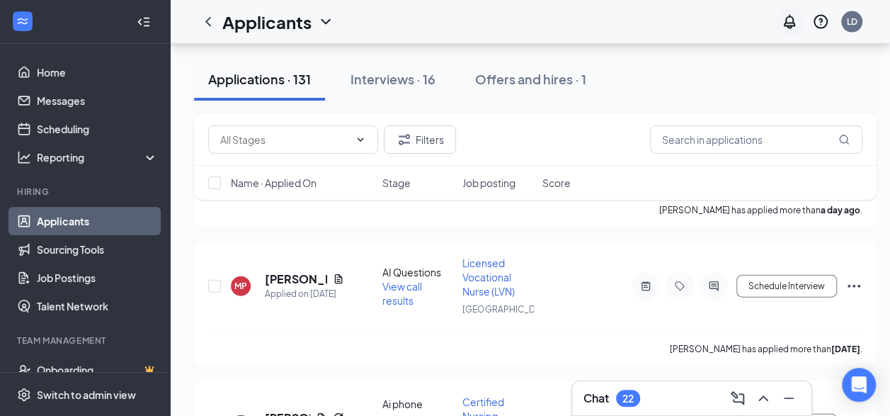
scroll to position [1491, 0]
